Goal: Task Accomplishment & Management: Manage account settings

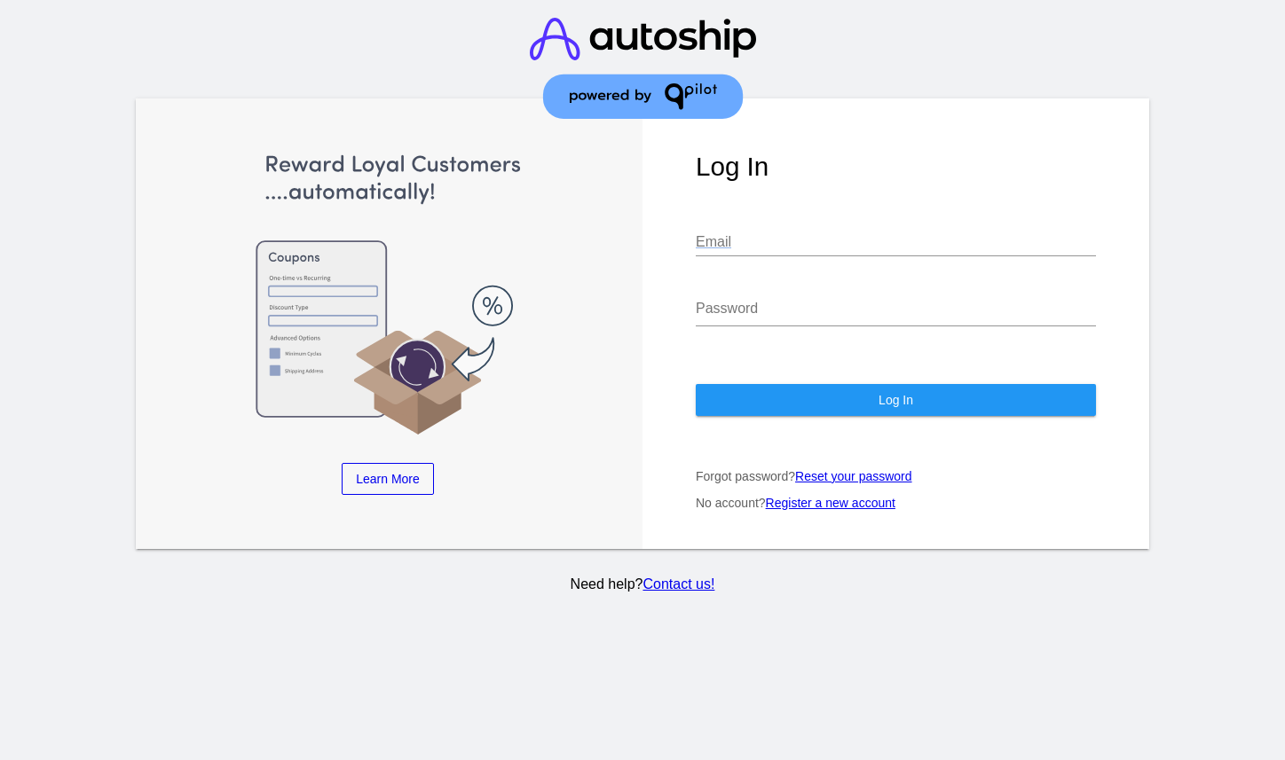
type input "[PERSON_NAME][EMAIL_ADDRESS][DOMAIN_NAME]"
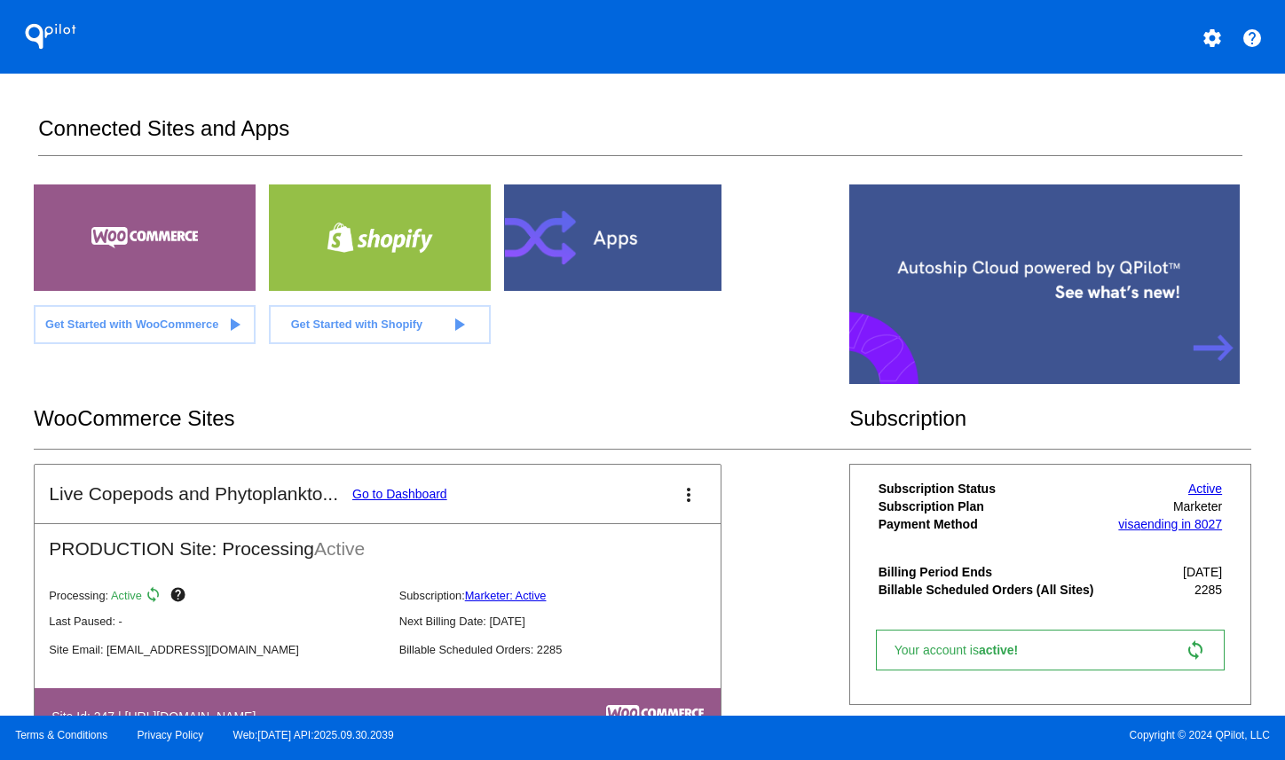
click at [391, 501] on link "Go to Dashboard" at bounding box center [399, 494] width 95 height 14
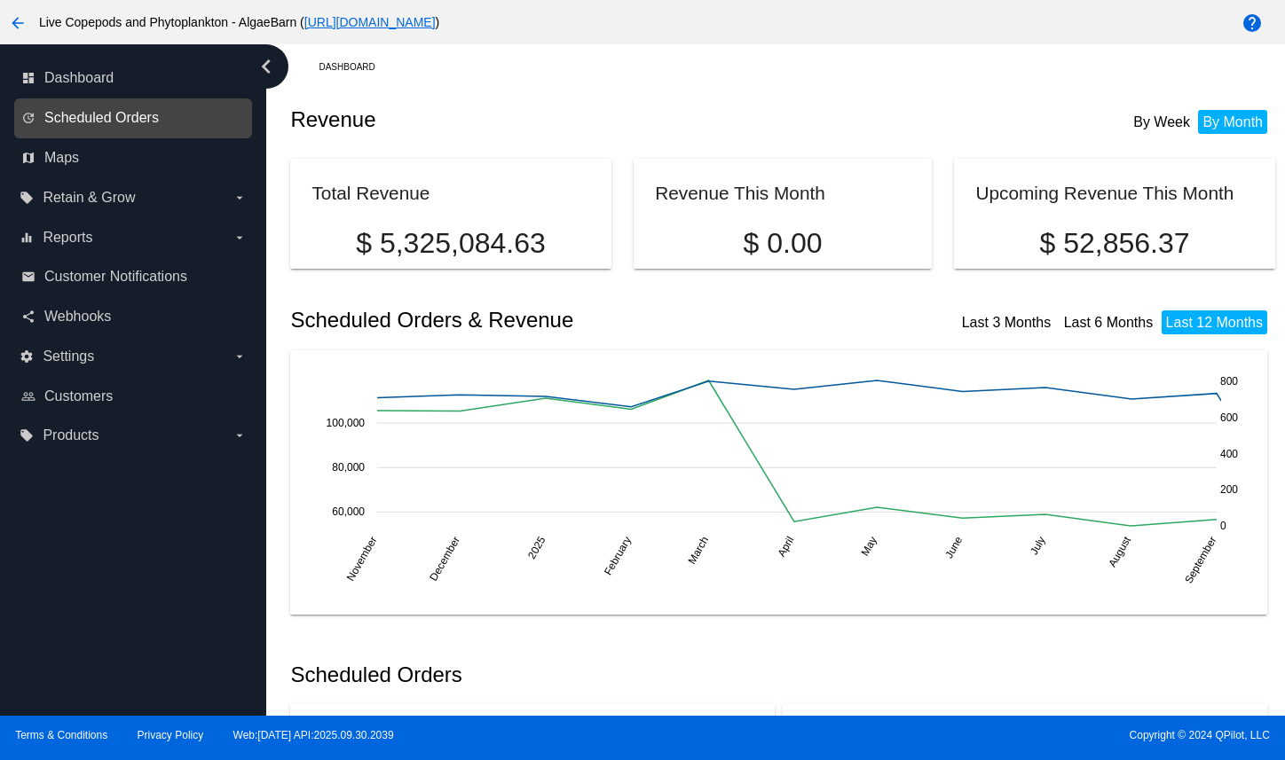
click at [159, 126] on span "Scheduled Orders" at bounding box center [101, 118] width 114 height 16
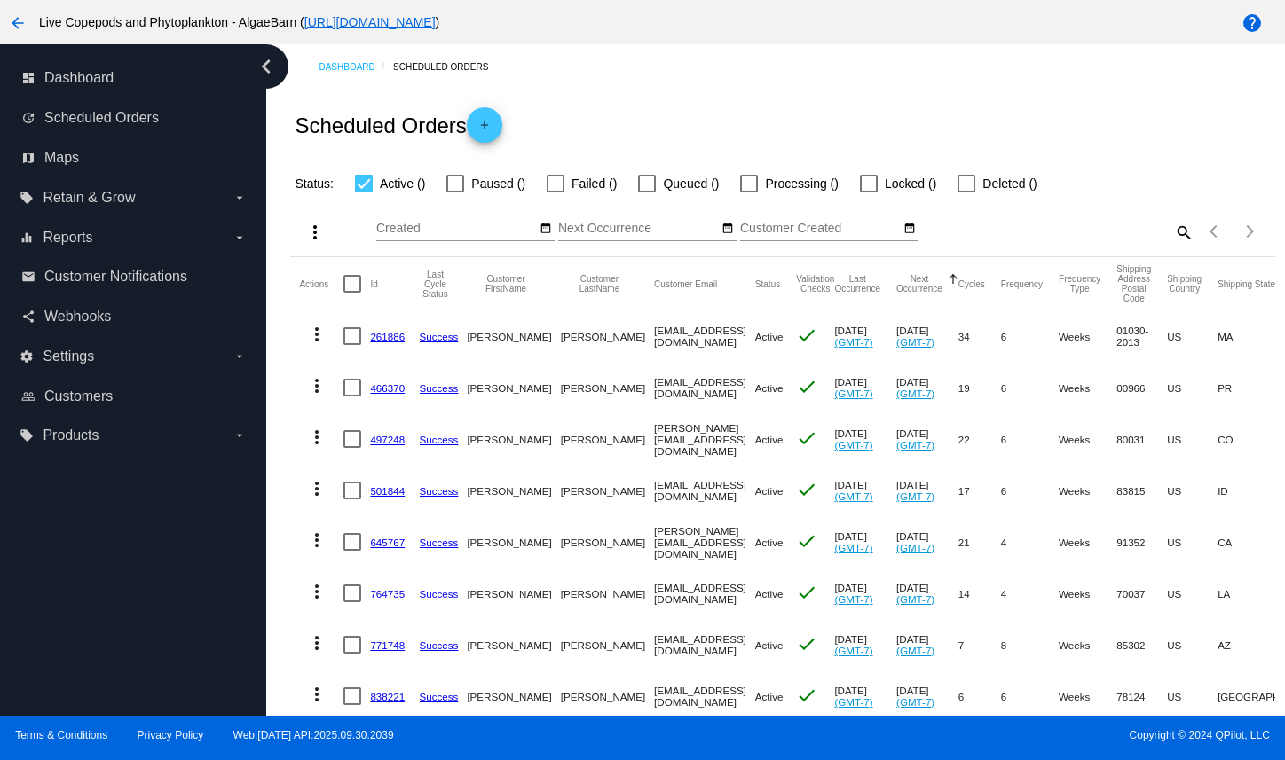
click at [1172, 246] on mat-icon "search" at bounding box center [1182, 232] width 21 height 28
click at [1096, 236] on input "Search" at bounding box center [1070, 229] width 245 height 14
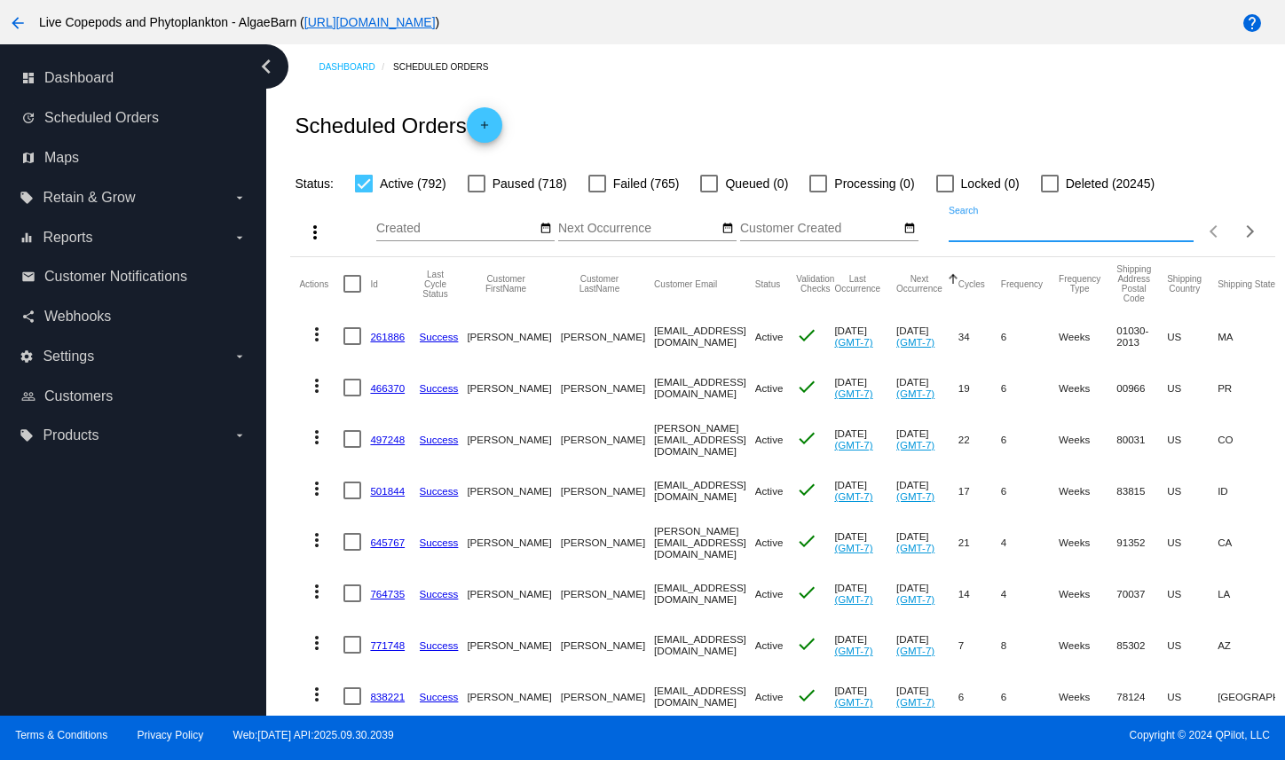
paste input "[EMAIL_ADDRESS][DOMAIN_NAME]"
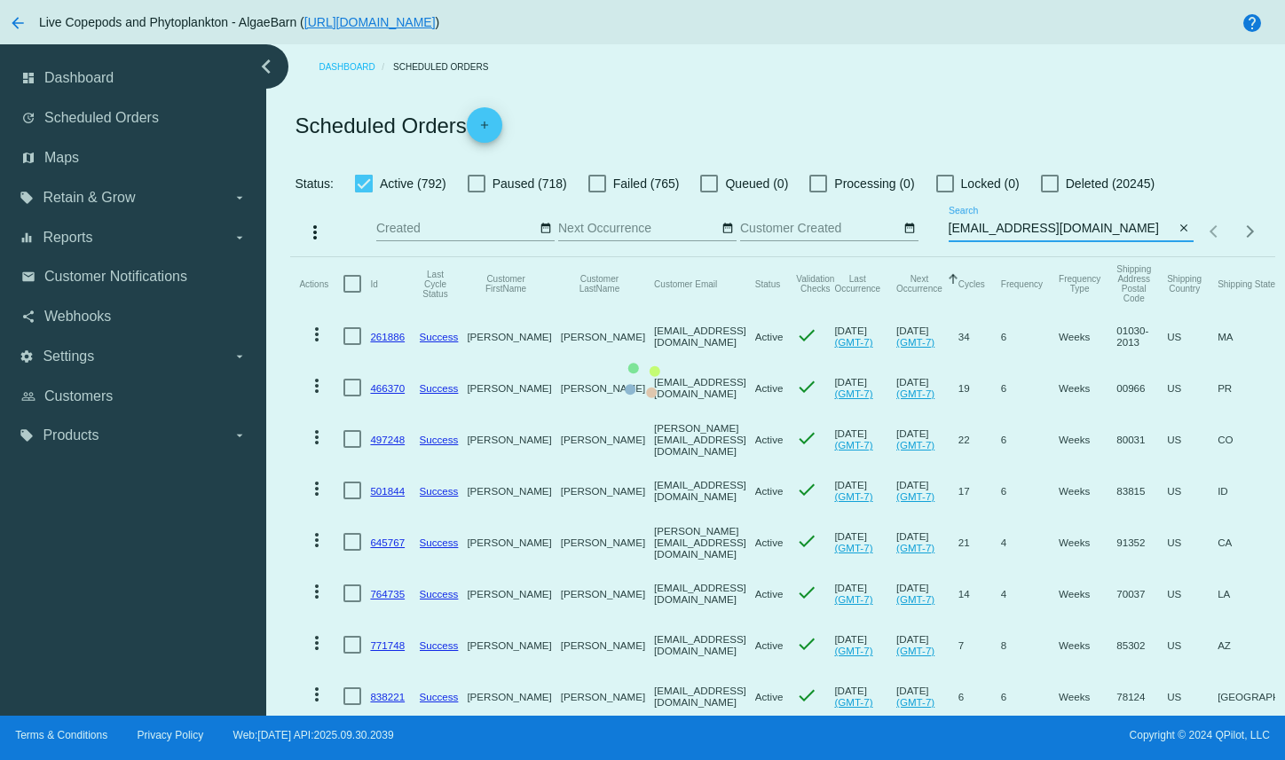
type input "[EMAIL_ADDRESS][DOMAIN_NAME]"
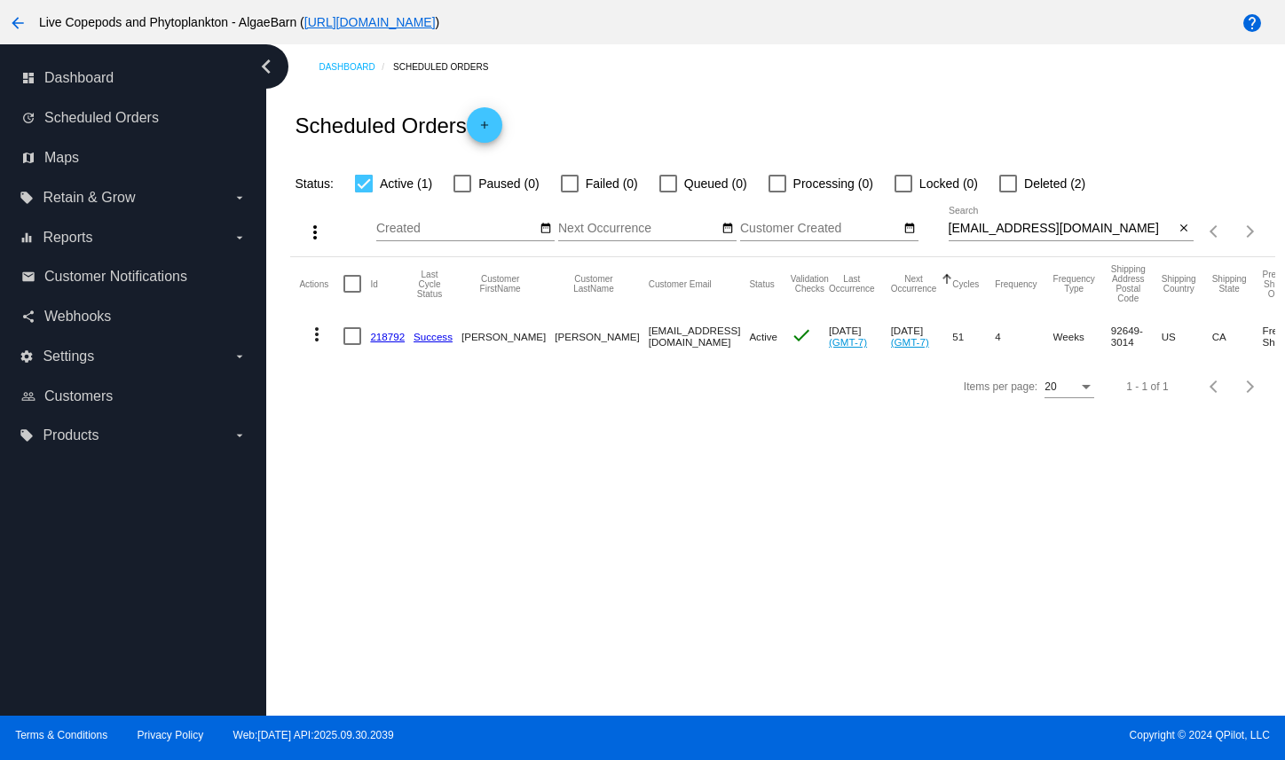
click at [405, 342] on link "218792" at bounding box center [387, 337] width 35 height 12
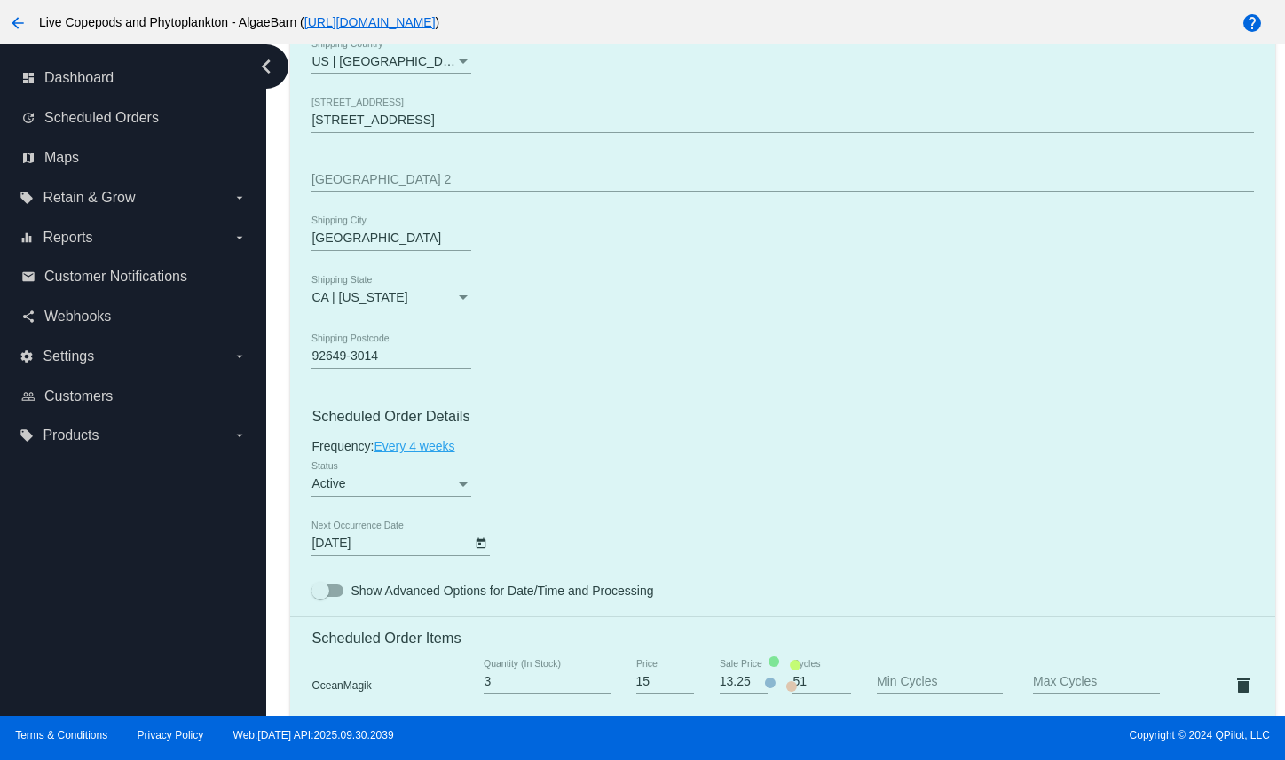
scroll to position [1065, 0]
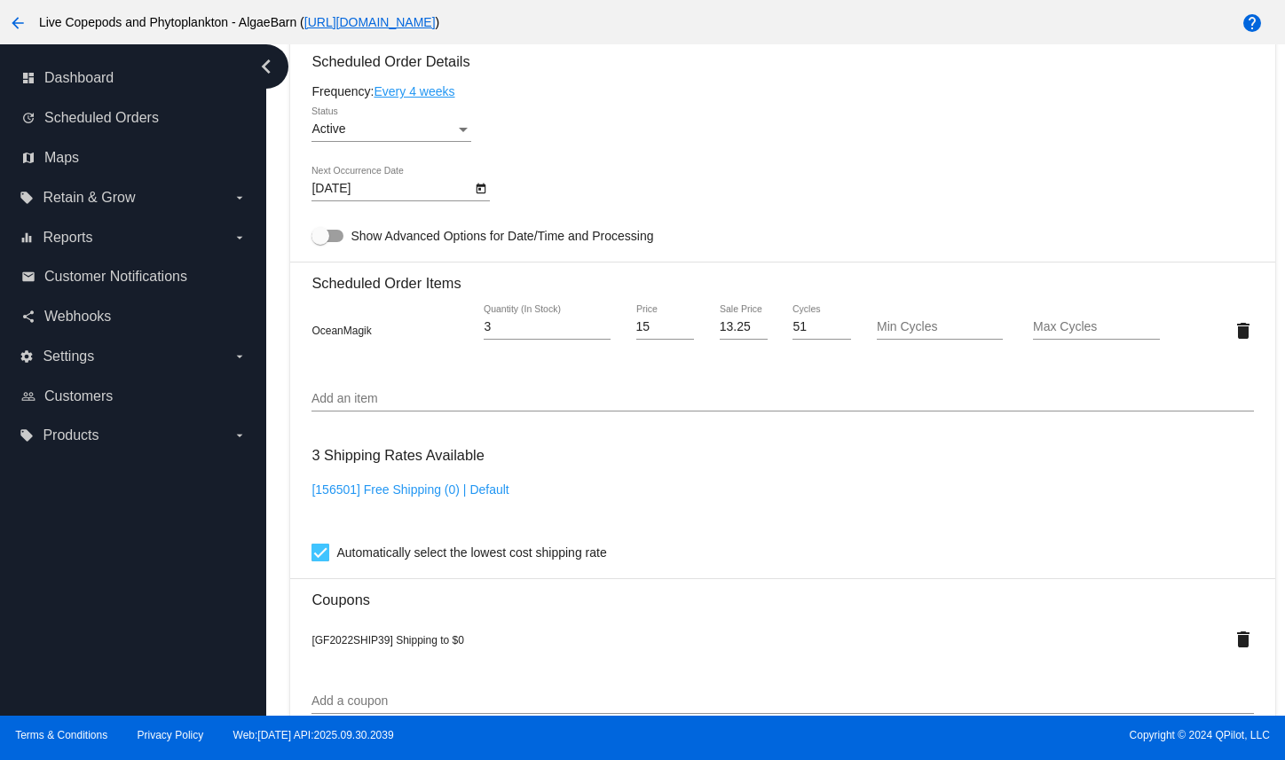
click at [458, 406] on input "Add an item" at bounding box center [781, 399] width 941 height 14
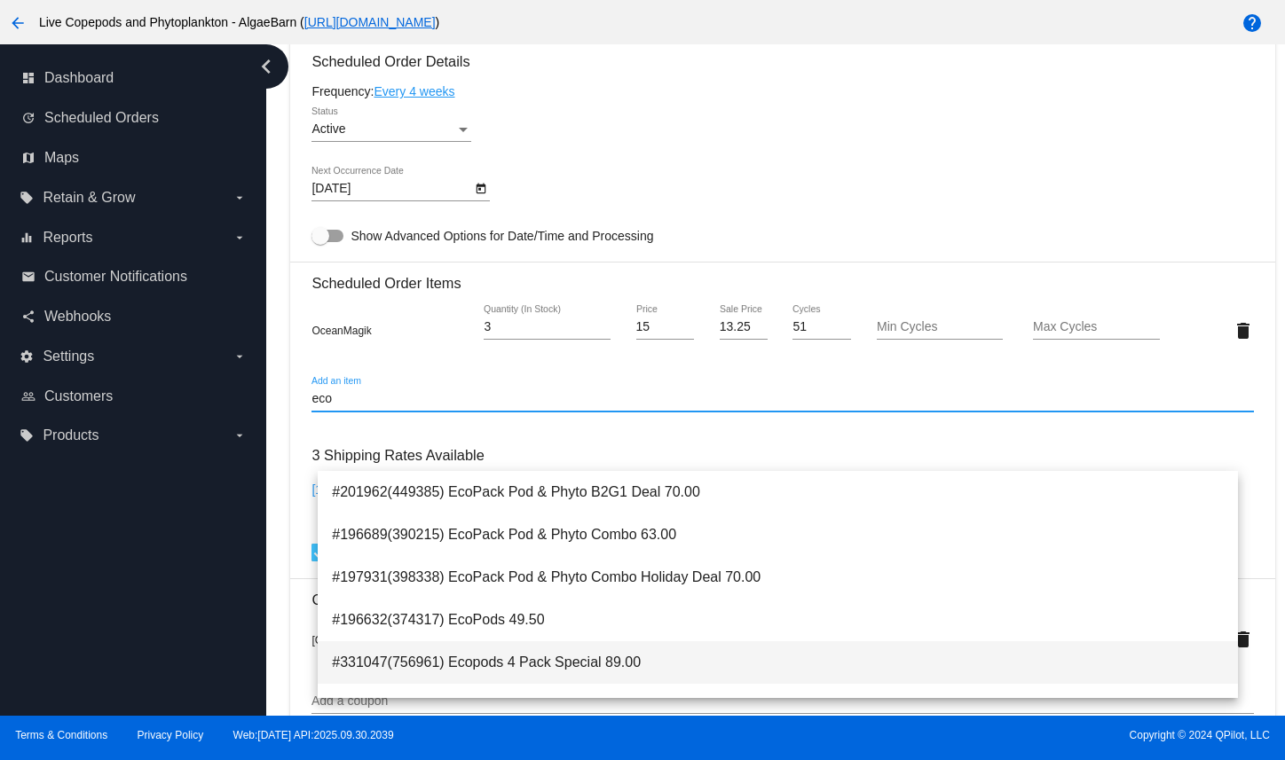
type input "eco"
click at [474, 664] on span "#331047(756961) Ecopods 4 Pack Special 89.00" at bounding box center [777, 662] width 891 height 43
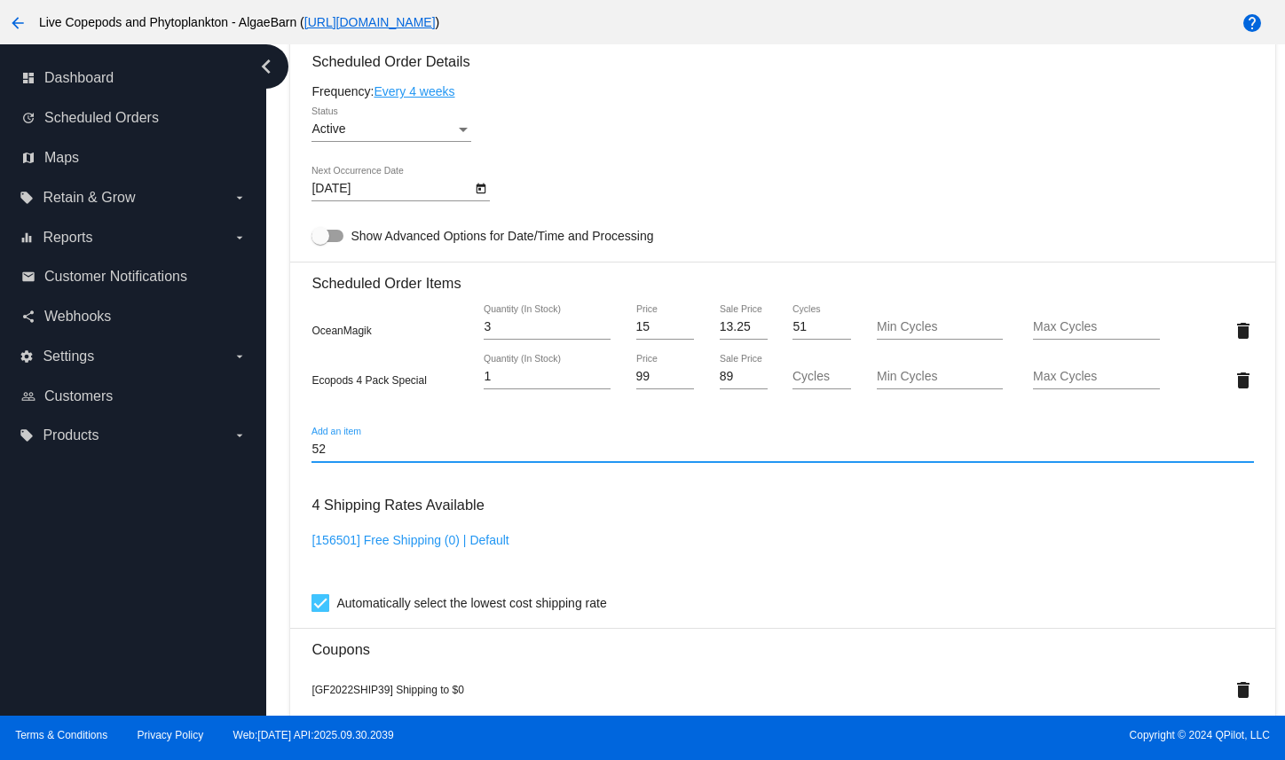
type input "5"
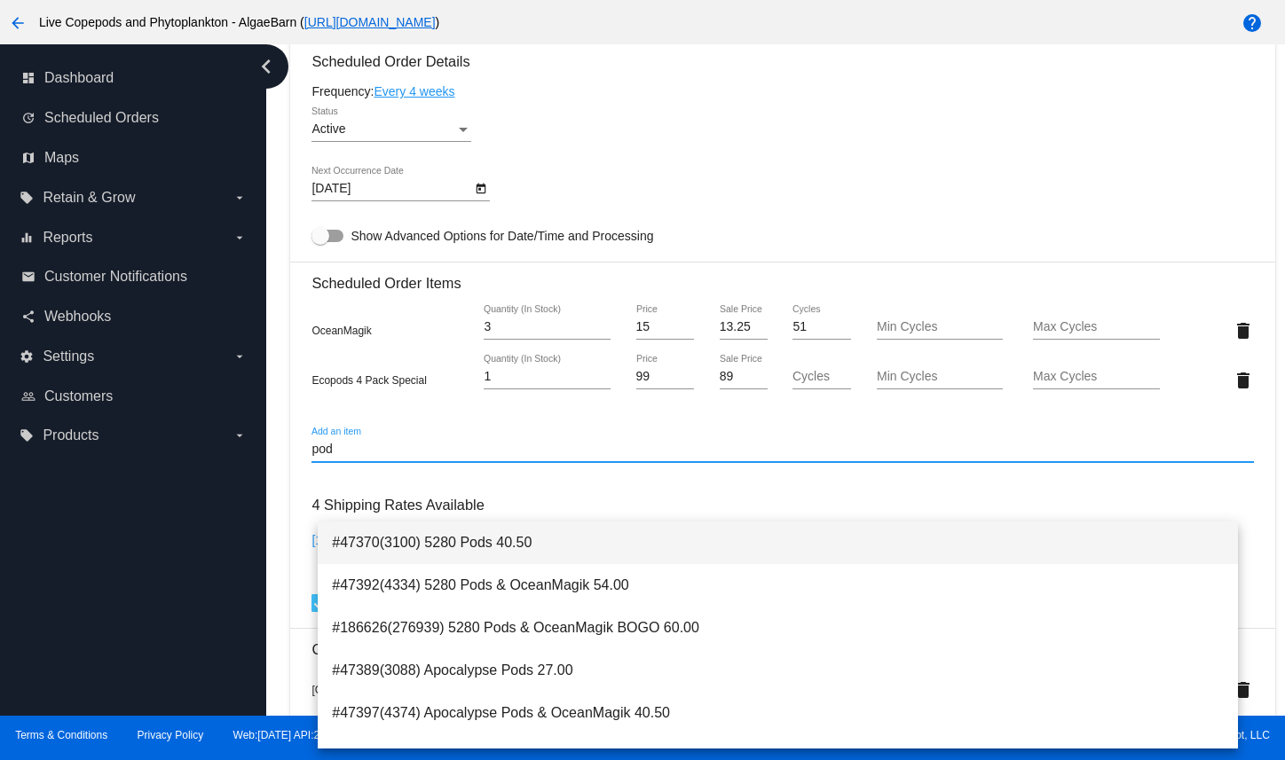
type input "pod"
click at [469, 539] on span "#47370(3100) 5280 Pods 40.50" at bounding box center [777, 543] width 891 height 43
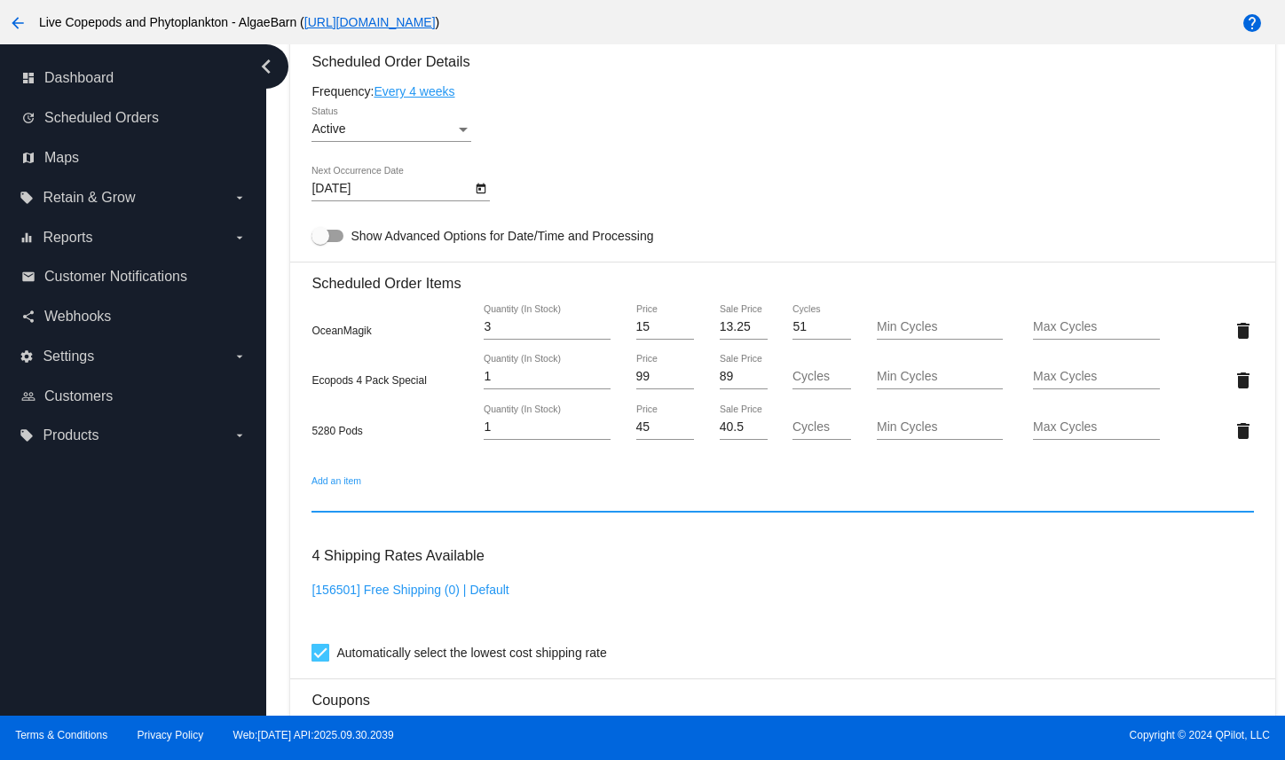
scroll to position [1242, 0]
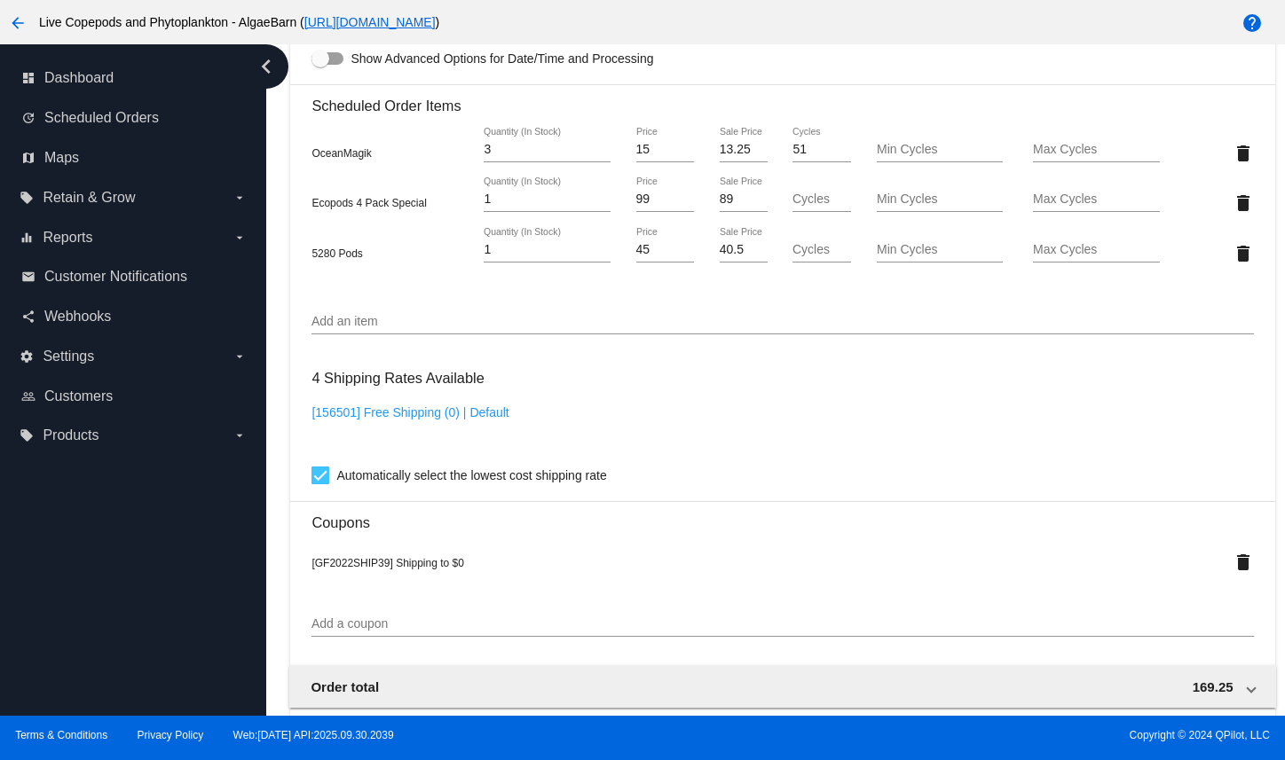
click at [414, 420] on link "[156501] Free Shipping (0) | Default" at bounding box center [409, 412] width 197 height 14
checkbox input "false"
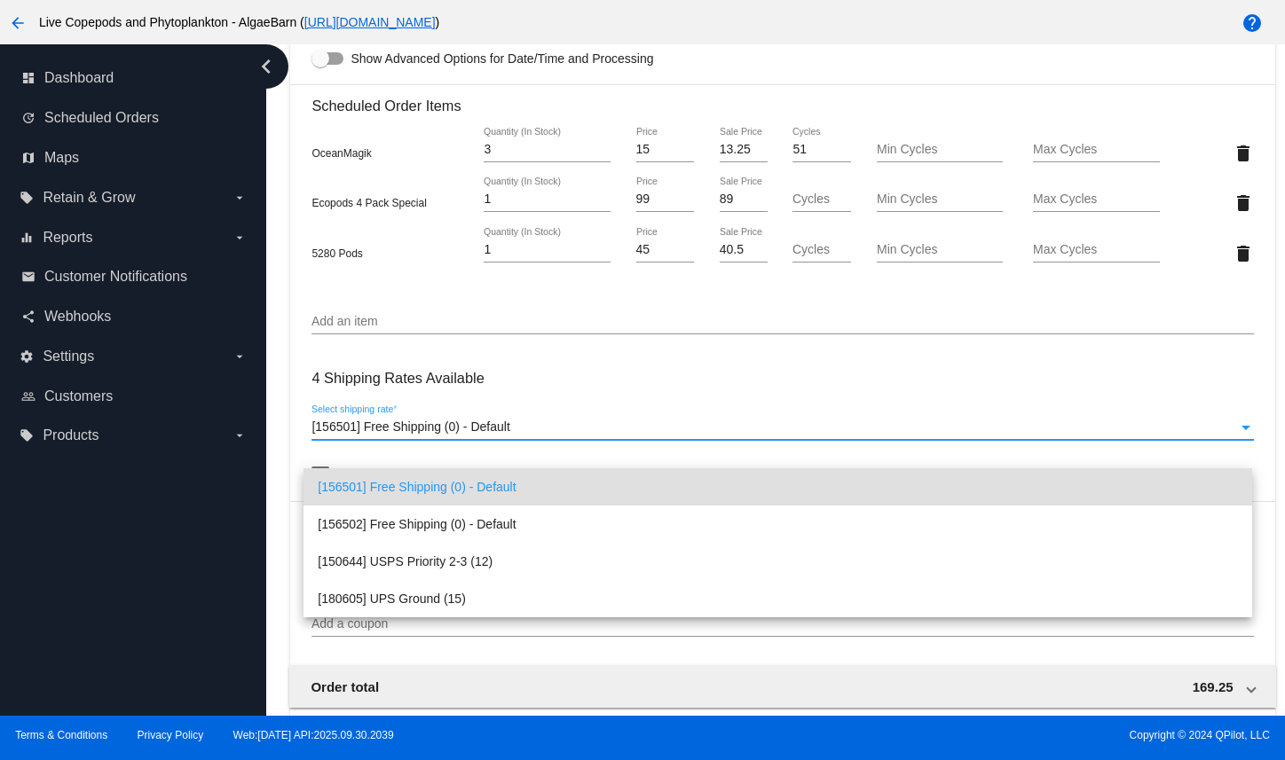
click at [414, 472] on span "[156501] Free Shipping (0) - Default" at bounding box center [777, 486] width 919 height 37
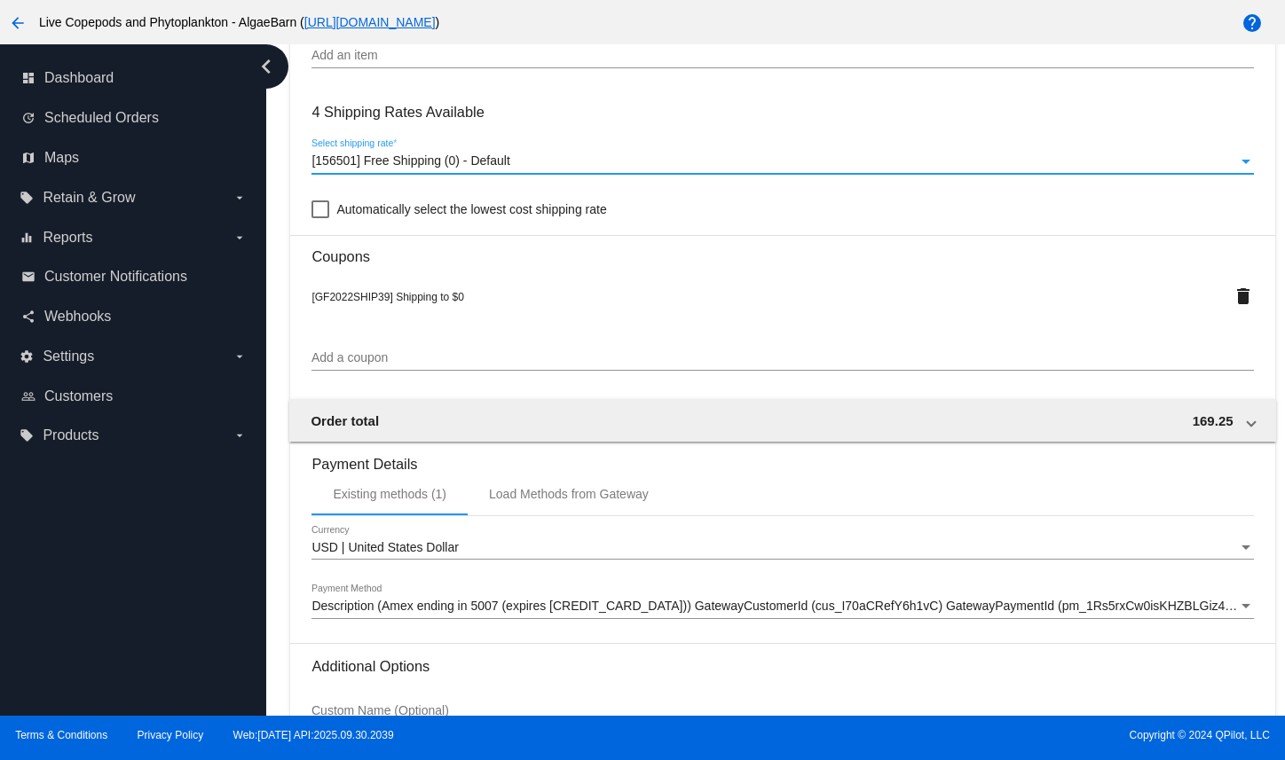
scroll to position [1743, 0]
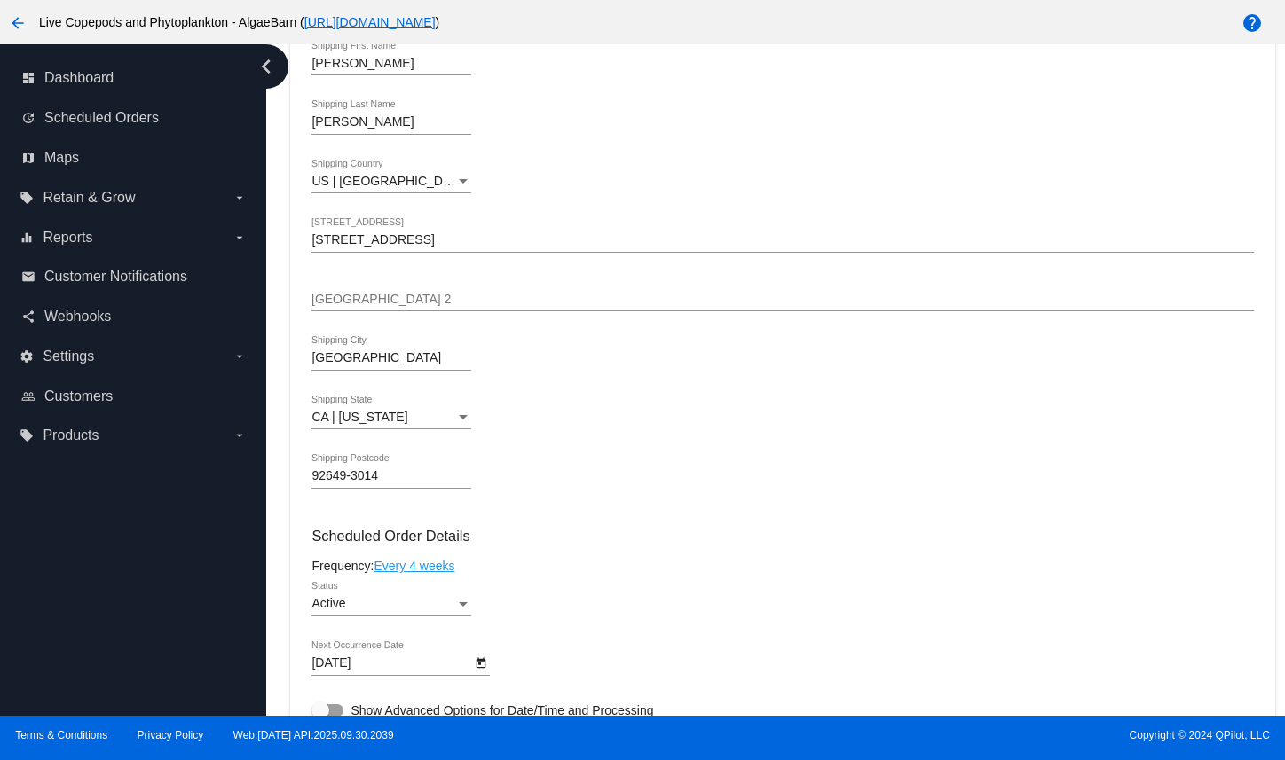
scroll to position [413, 0]
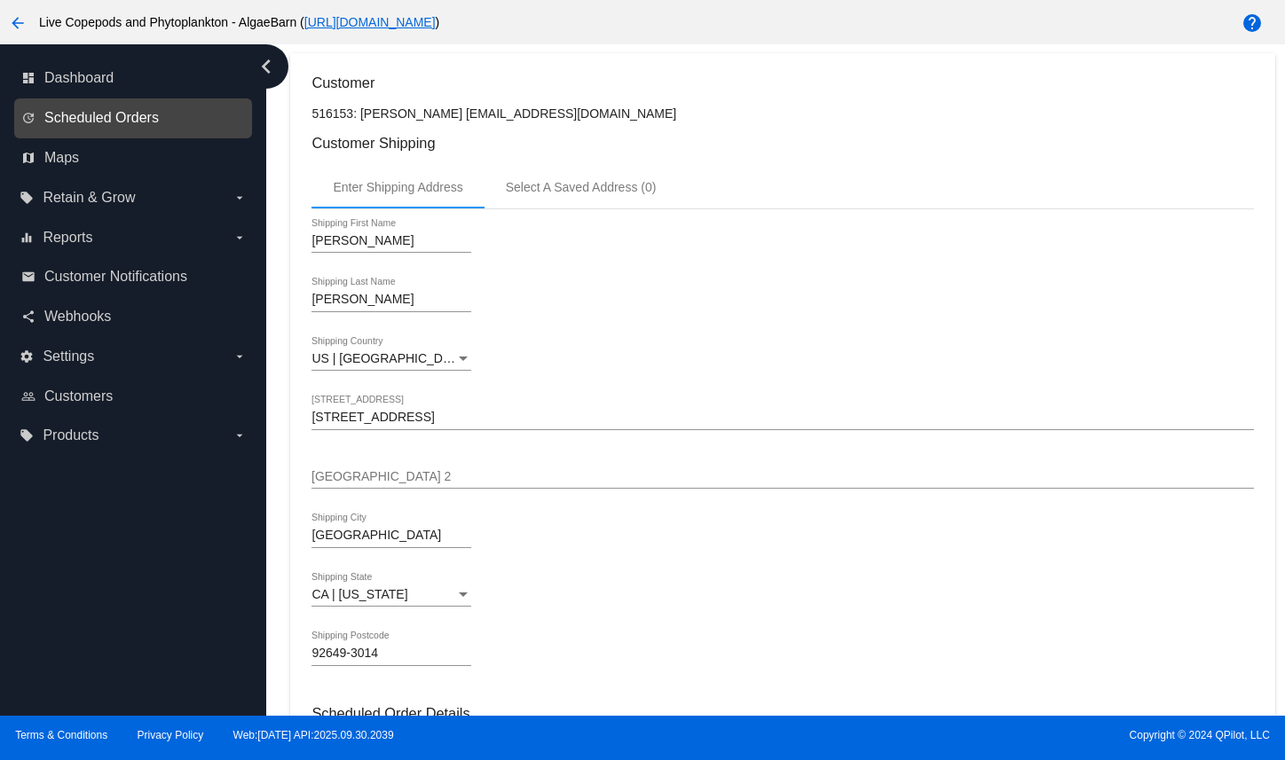
click at [94, 126] on span "Scheduled Orders" at bounding box center [101, 118] width 114 height 16
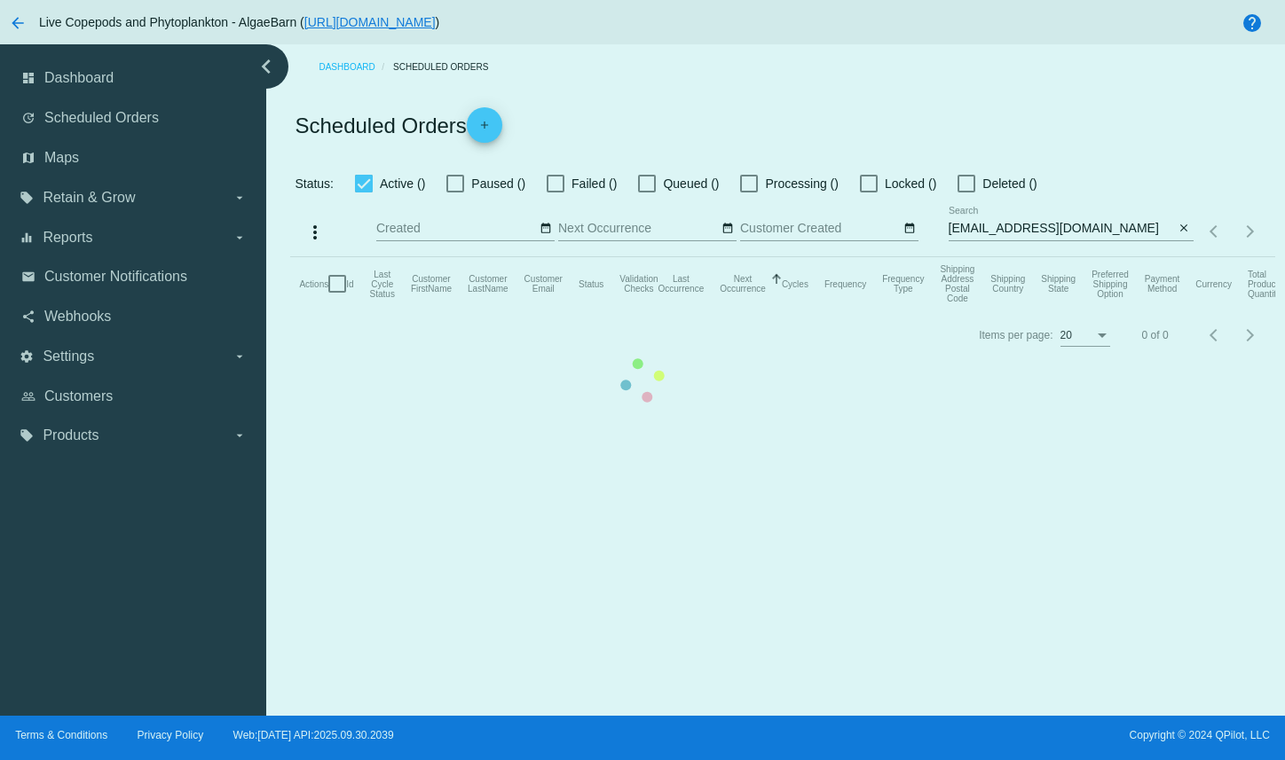
drag, startPoint x: 1115, startPoint y: 253, endPoint x: 1094, endPoint y: 254, distance: 21.3
click at [1094, 257] on mat-table "Actions Id Last Cycle Status Customer FirstName Customer LastName Customer Emai…" at bounding box center [782, 283] width 984 height 53
drag, startPoint x: 1111, startPoint y: 255, endPoint x: 1072, endPoint y: 259, distance: 39.3
click at [1073, 259] on mat-table "Actions Id Last Cycle Status Customer FirstName Customer LastName Customer Emai…" at bounding box center [782, 283] width 984 height 53
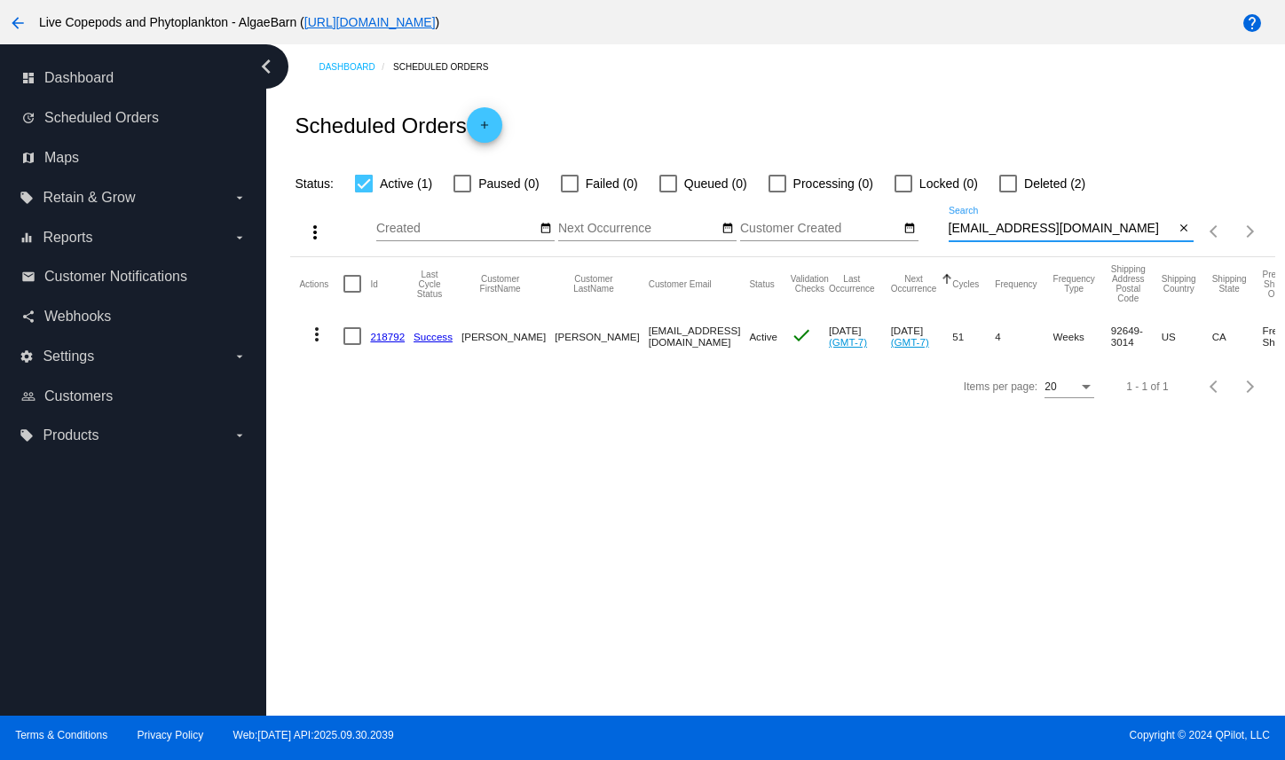
drag, startPoint x: 1098, startPoint y: 258, endPoint x: 948, endPoint y: 265, distance: 150.1
click at [948, 241] on div "[EMAIL_ADDRESS][DOMAIN_NAME] Search" at bounding box center [1061, 224] width 226 height 35
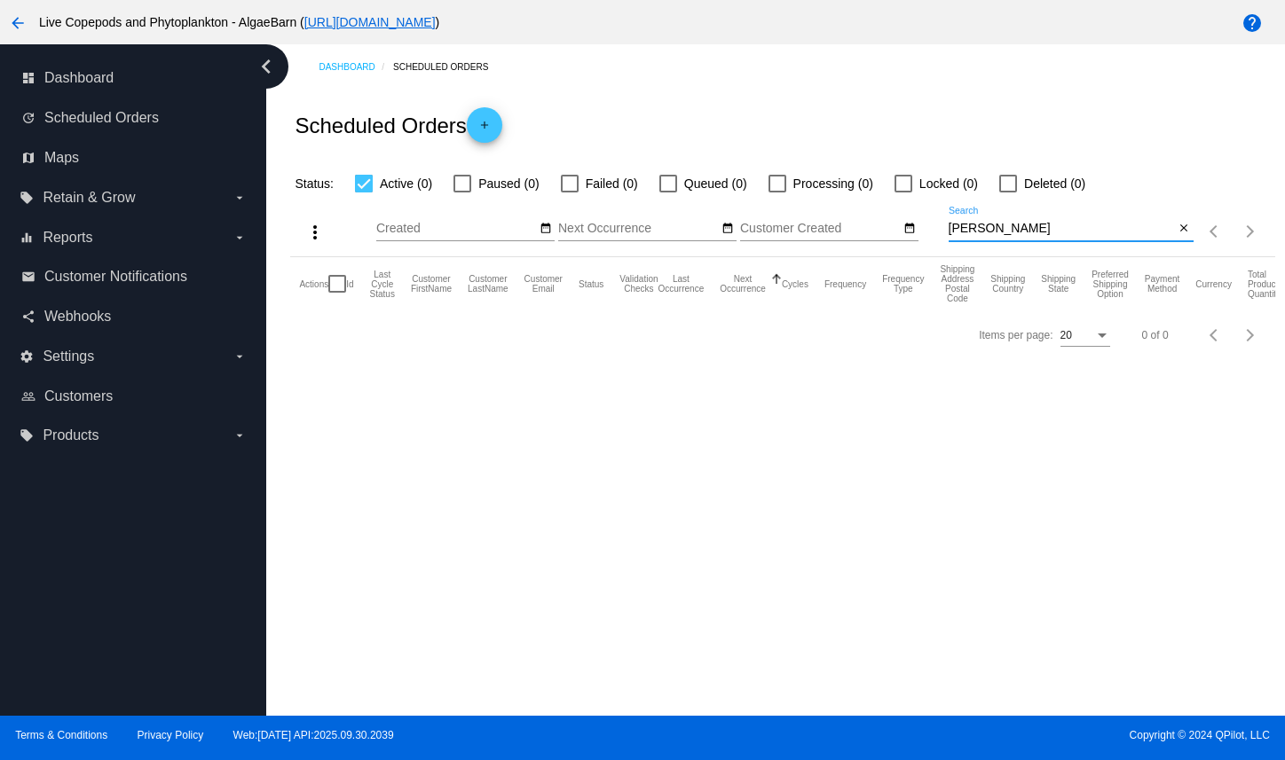
drag, startPoint x: 1055, startPoint y: 255, endPoint x: 942, endPoint y: 260, distance: 112.8
click at [942, 257] on div "more_vert Oct Jan Feb Mar [DATE]" at bounding box center [782, 225] width 984 height 63
drag, startPoint x: 1050, startPoint y: 255, endPoint x: 940, endPoint y: 256, distance: 110.0
click at [940, 256] on div "more_vert Oct Jan Feb Mar [DATE]" at bounding box center [782, 225] width 984 height 63
paste input "[EMAIL_ADDRESS][PERSON_NAME][DOMAIN_NAME]"
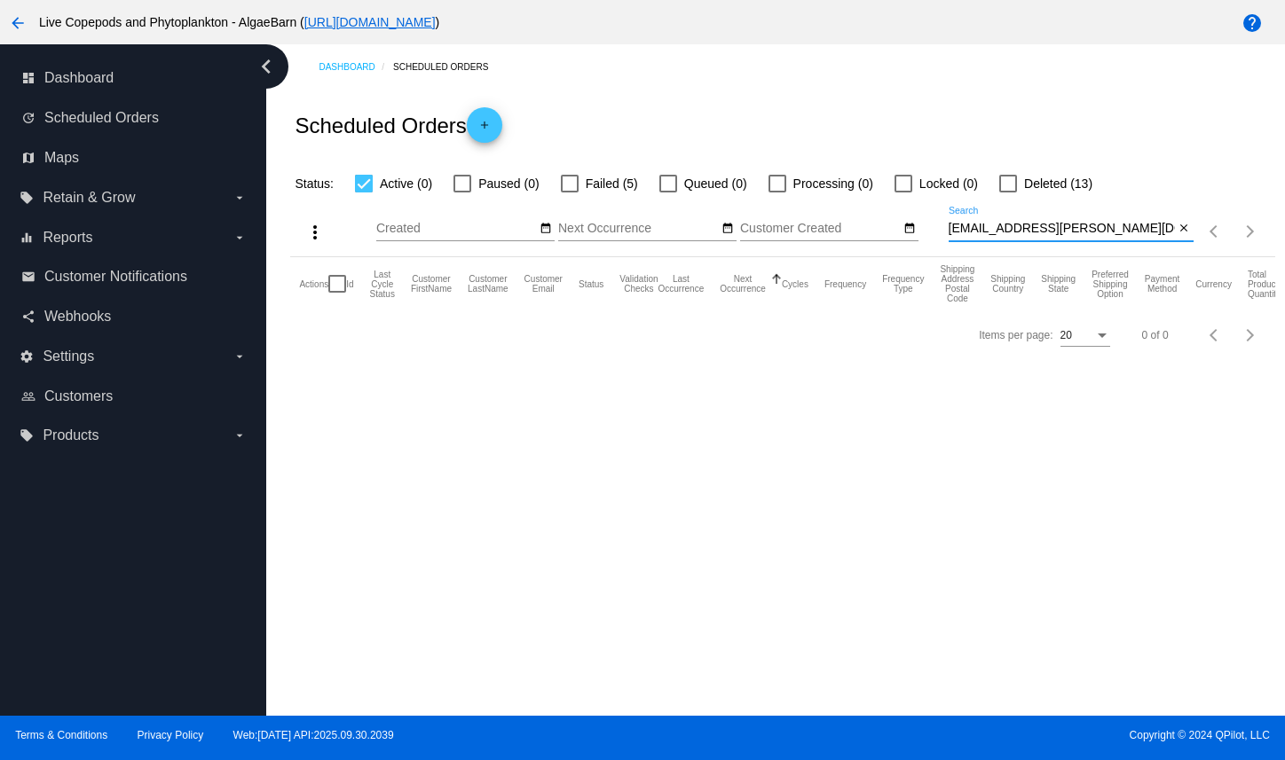
type input "[EMAIL_ADDRESS][PERSON_NAME][DOMAIN_NAME]"
click at [578, 193] on div at bounding box center [570, 184] width 18 height 18
click at [570, 193] on input "Failed (5)" at bounding box center [569, 193] width 1 height 1
checkbox input "true"
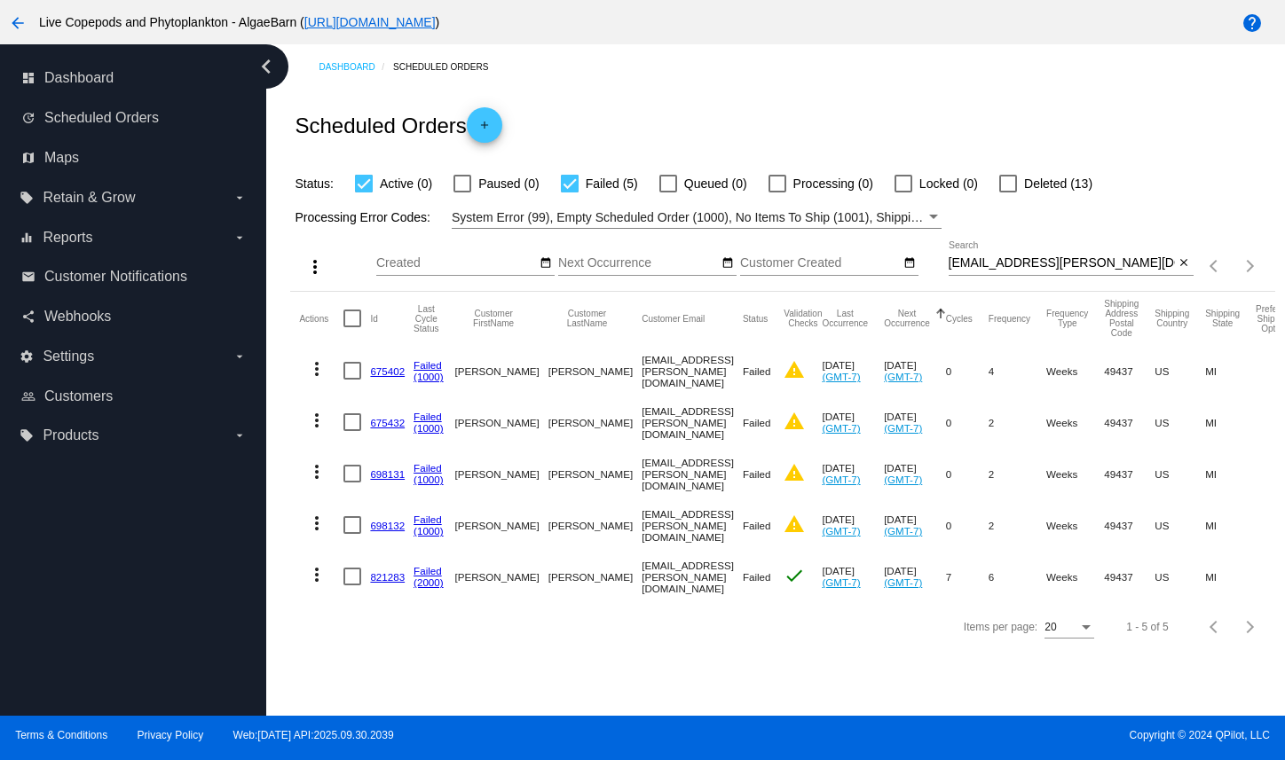
click at [380, 583] on link "821283" at bounding box center [387, 577] width 35 height 12
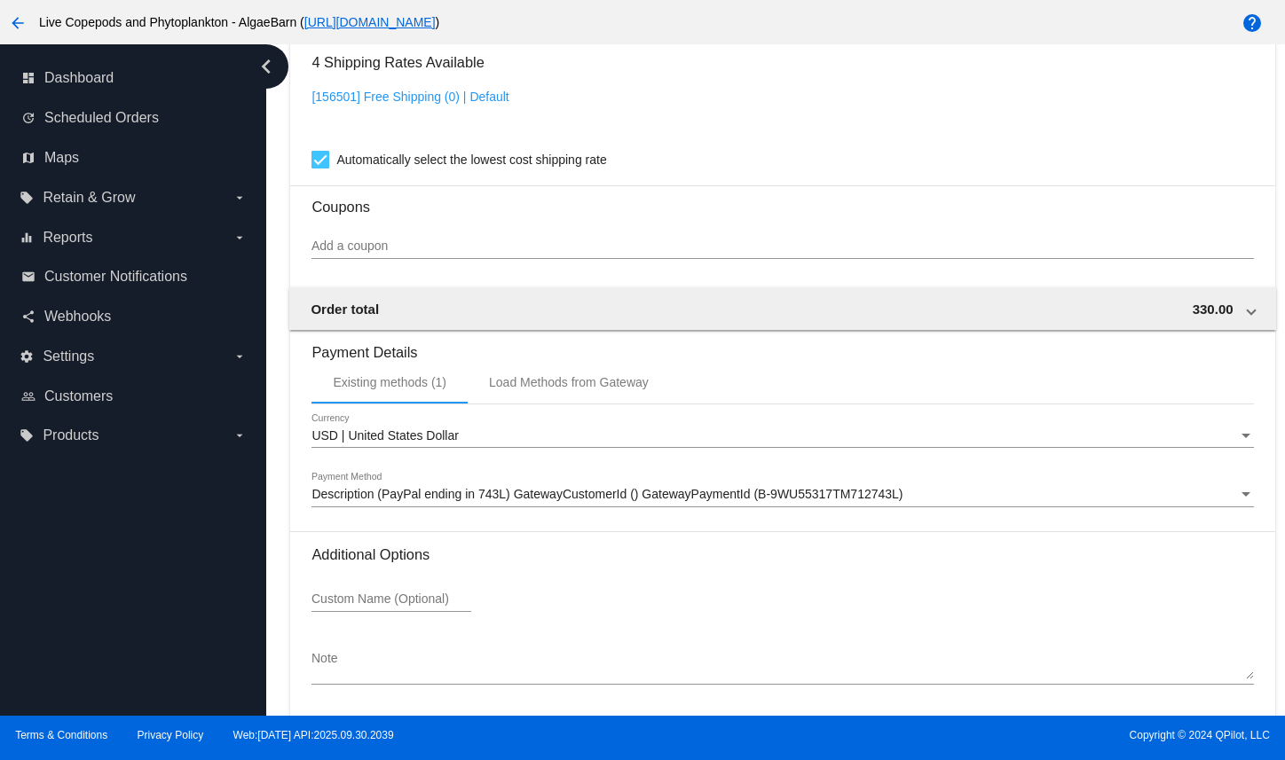
scroll to position [1631, 0]
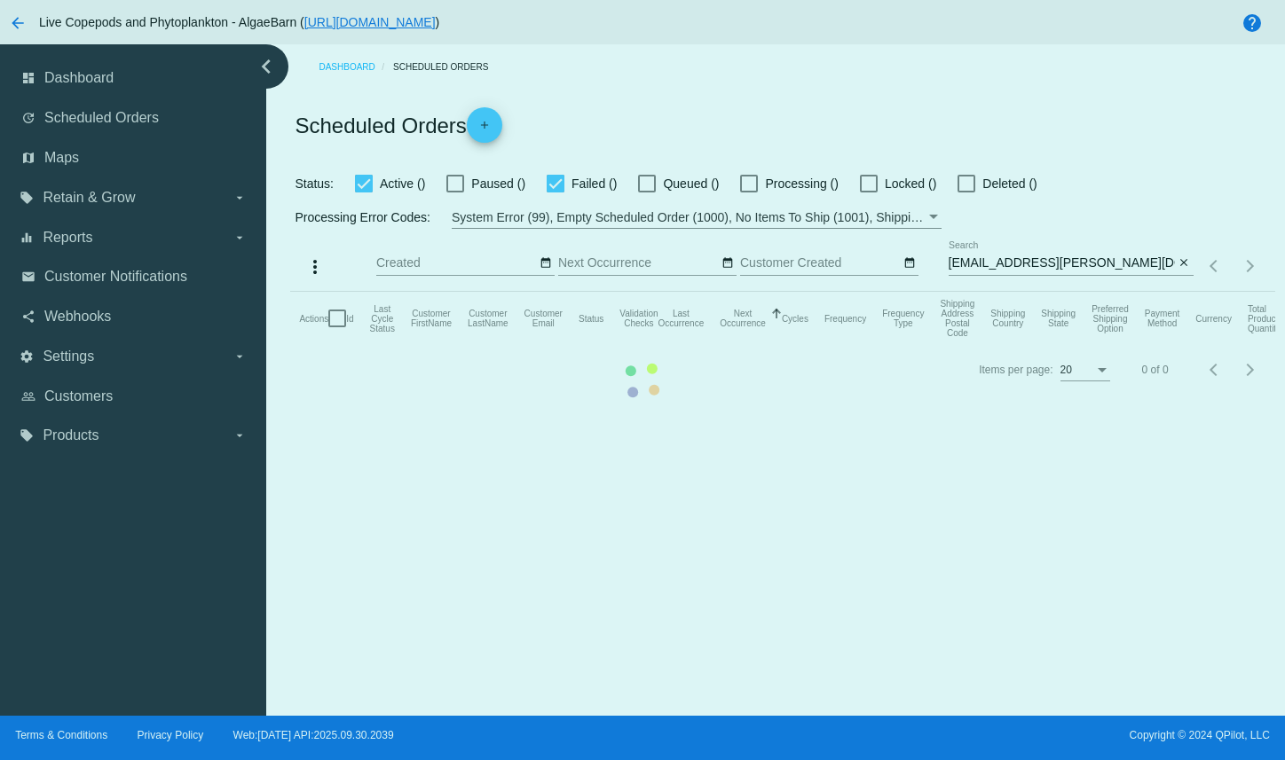
checkbox input "true"
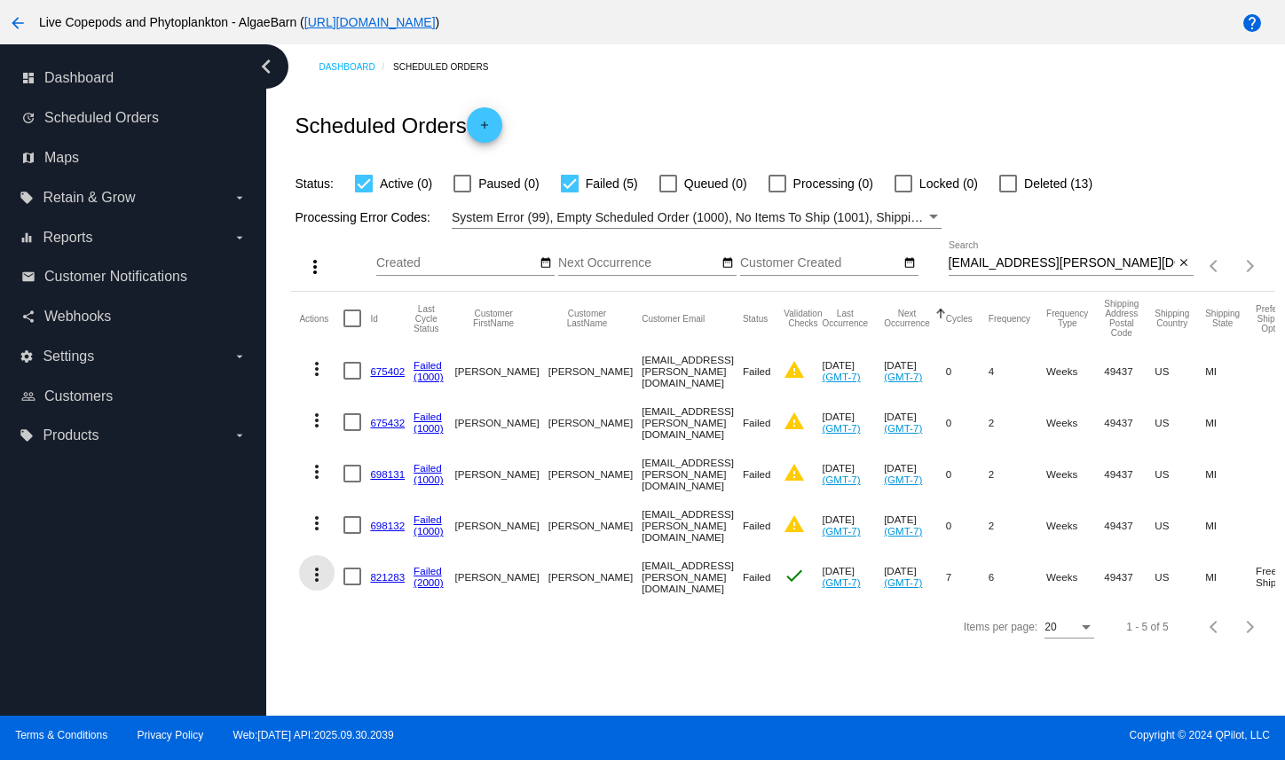
click at [325, 586] on mat-icon "more_vert" at bounding box center [316, 574] width 21 height 21
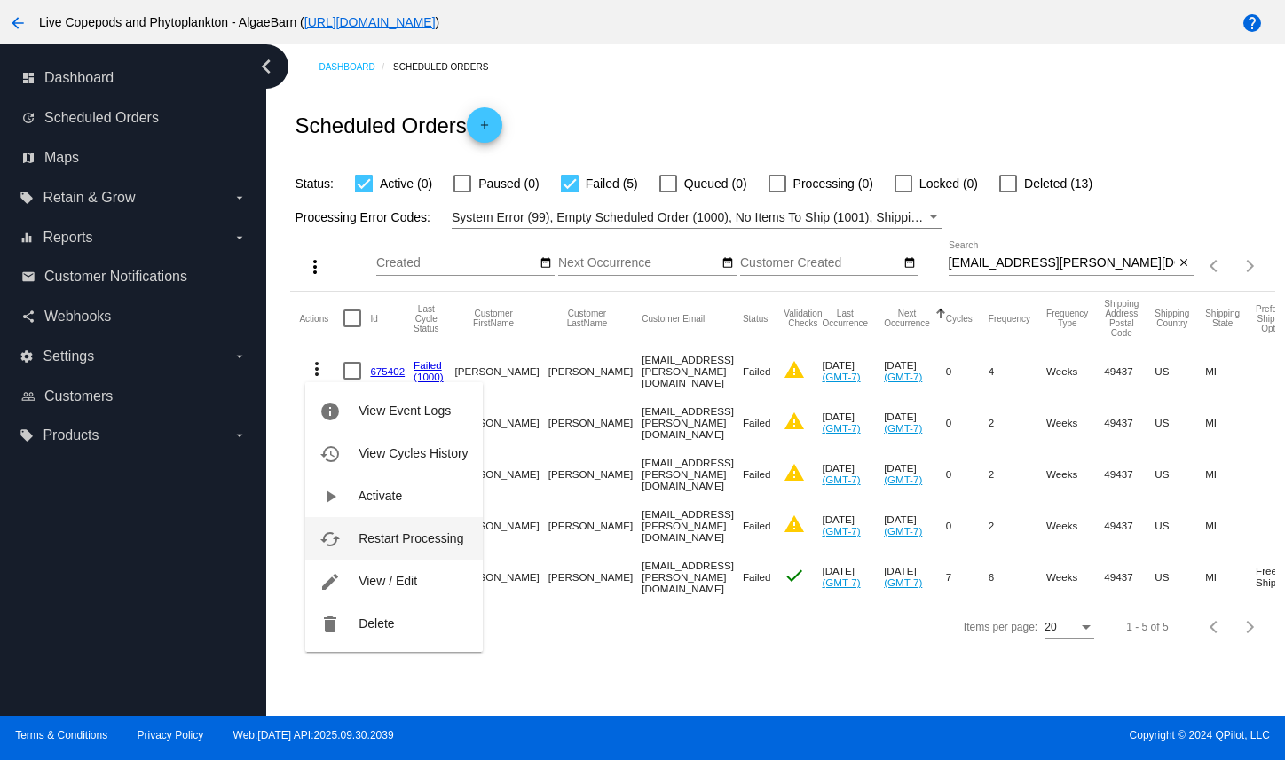
click at [355, 532] on button "cached Restart Processing" at bounding box center [393, 538] width 177 height 43
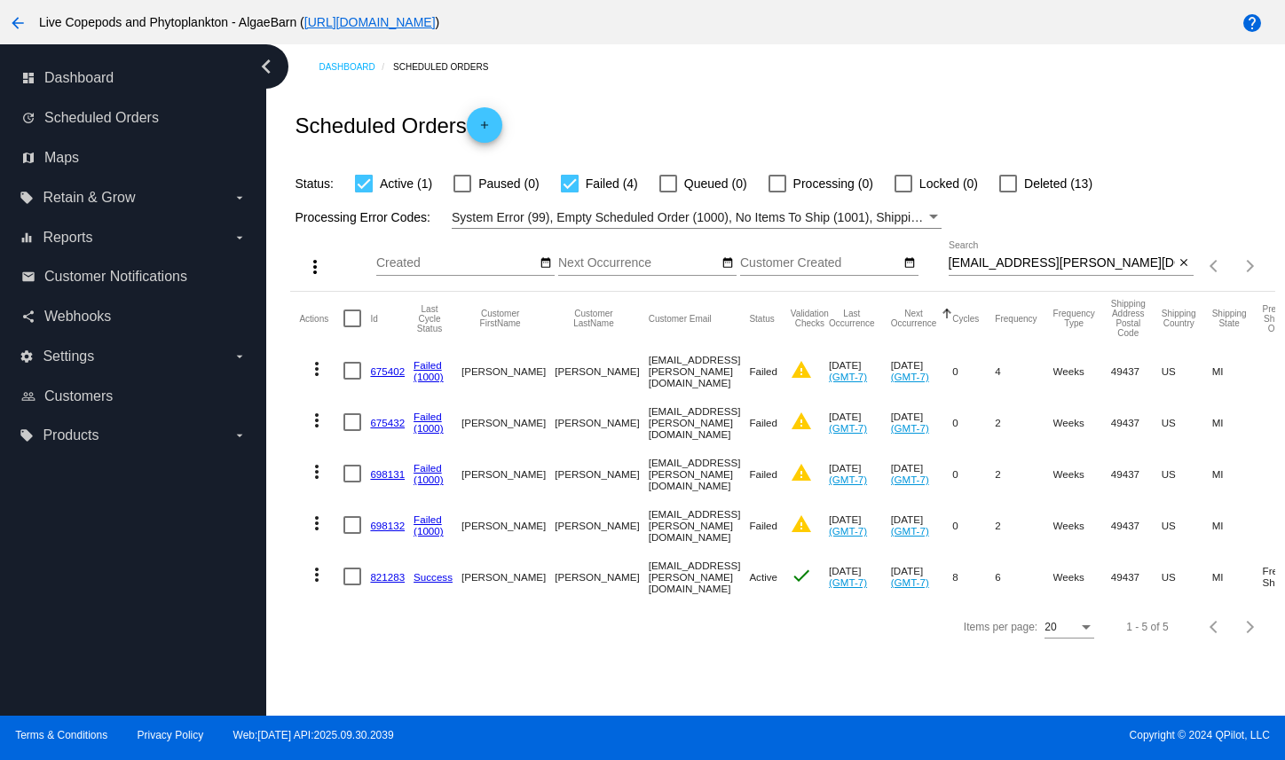
click at [321, 586] on mat-icon "more_vert" at bounding box center [316, 574] width 21 height 21
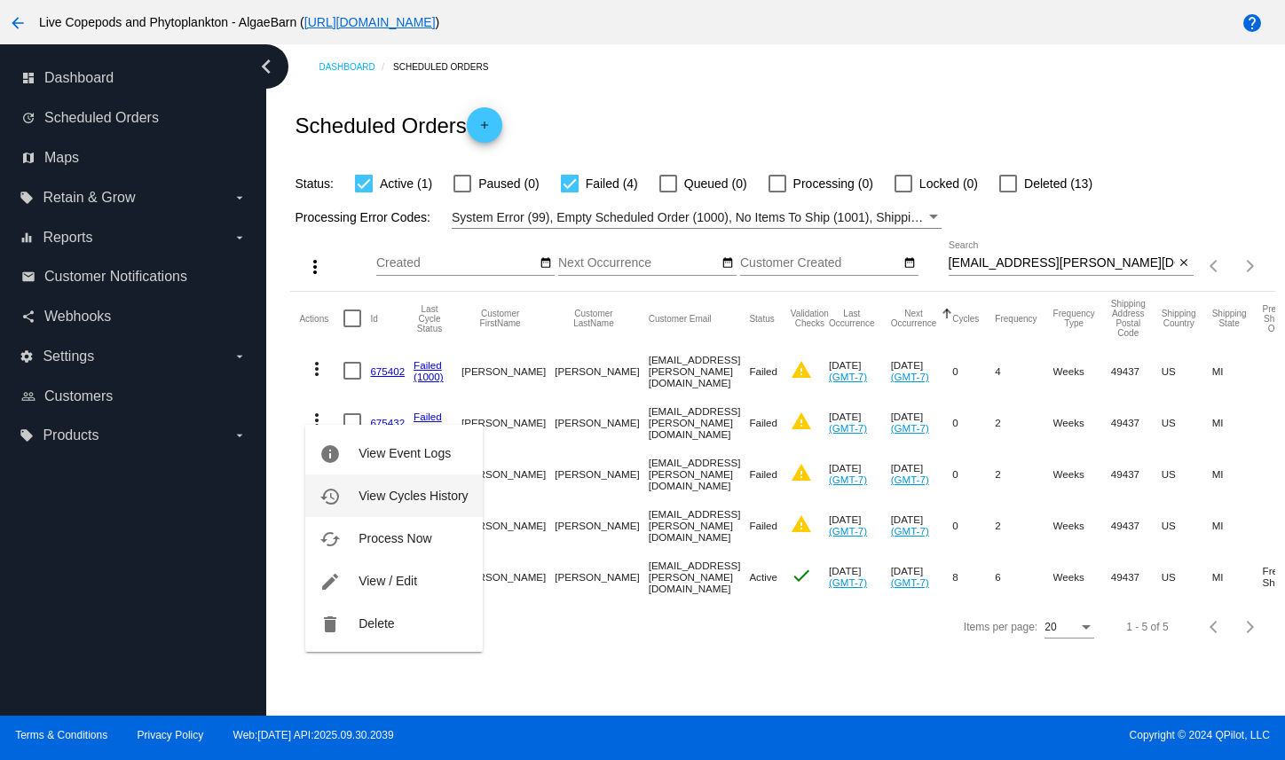
click at [383, 494] on span "View Cycles History" at bounding box center [412, 496] width 109 height 14
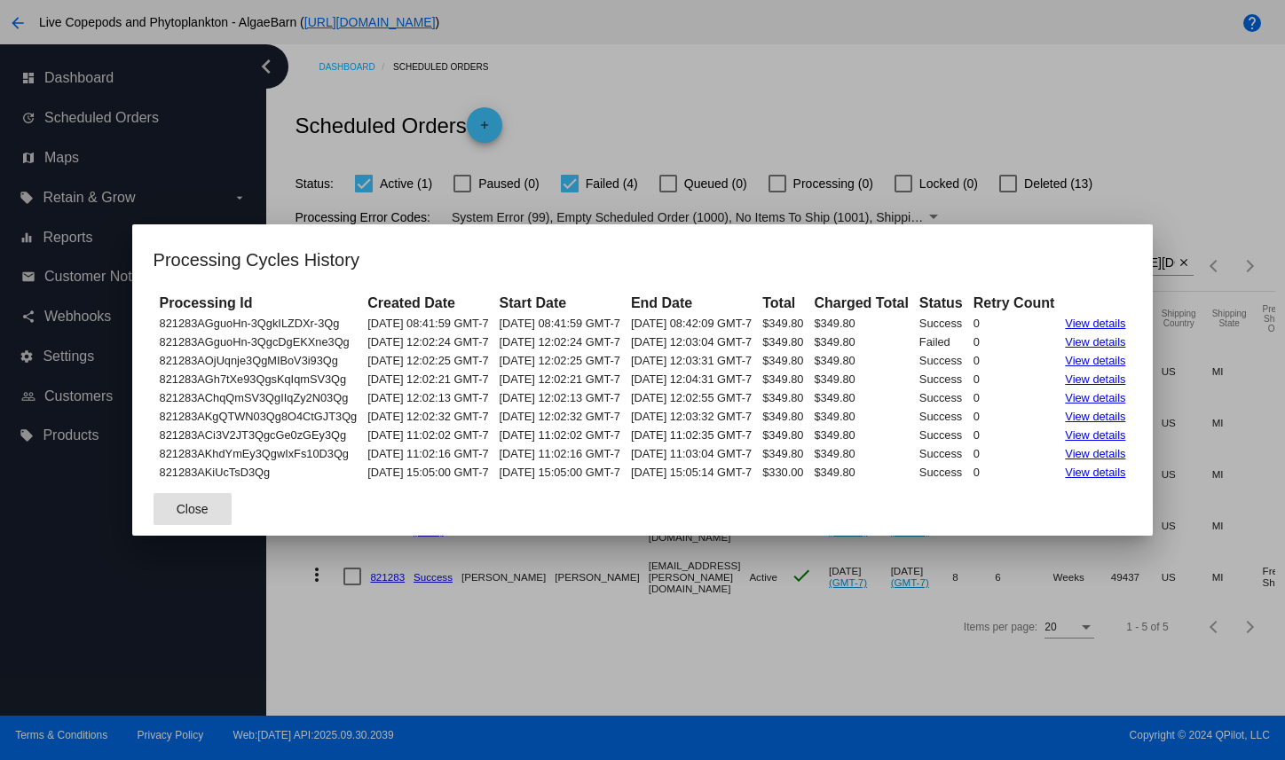
click at [177, 516] on span "Close" at bounding box center [193, 509] width 32 height 14
